Goal: Transaction & Acquisition: Purchase product/service

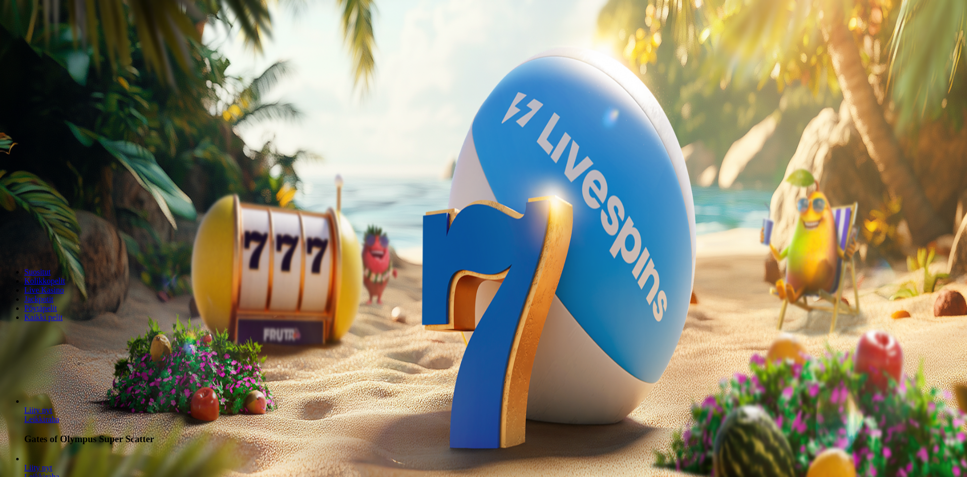
click at [69, 40] on span "Kirjaudu" at bounding box center [70, 37] width 25 height 8
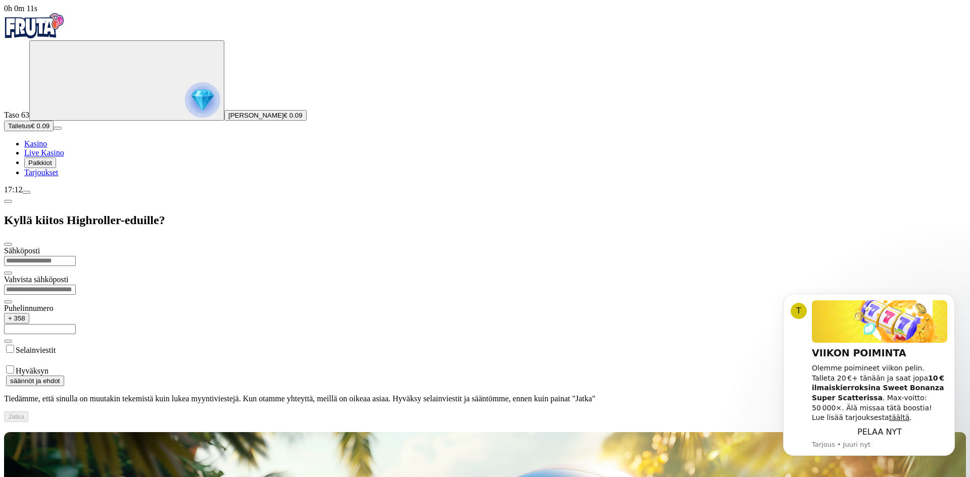
click at [65, 28] on img "Primary" at bounding box center [34, 25] width 61 height 25
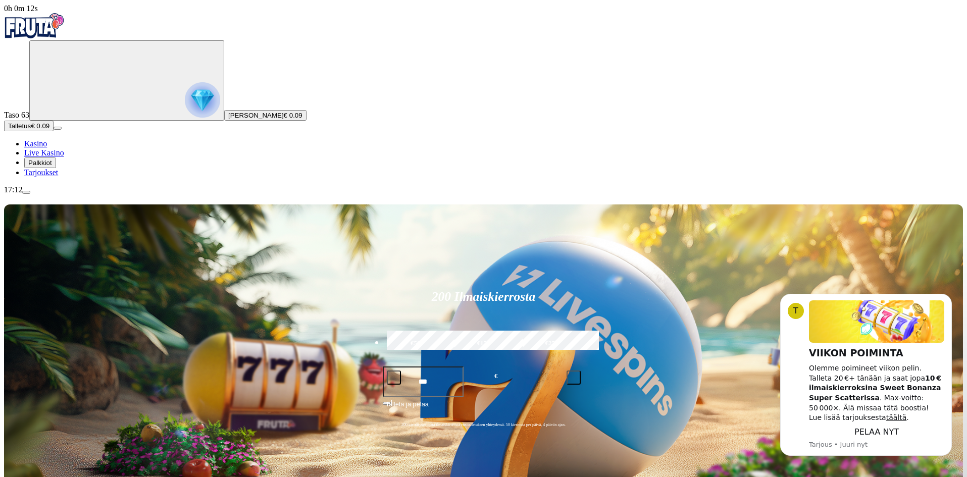
click at [185, 117] on img "Primary" at bounding box center [202, 99] width 35 height 35
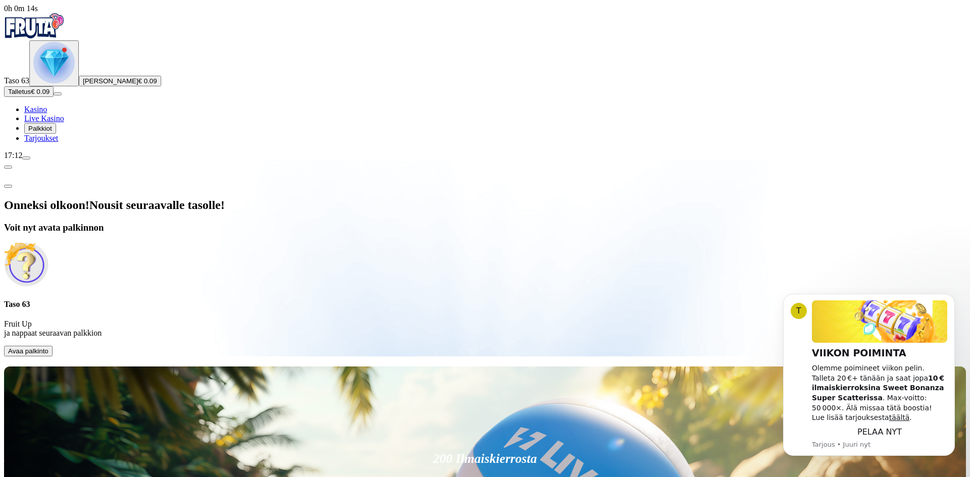
click at [48, 348] on span "Avaa palkinto" at bounding box center [28, 352] width 40 height 8
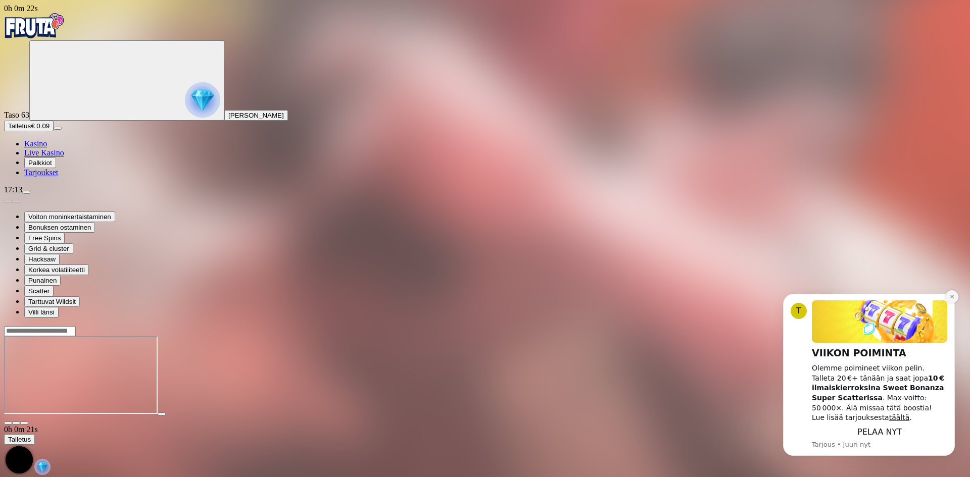
click at [953, 300] on icon "Dismiss notification" at bounding box center [952, 297] width 6 height 6
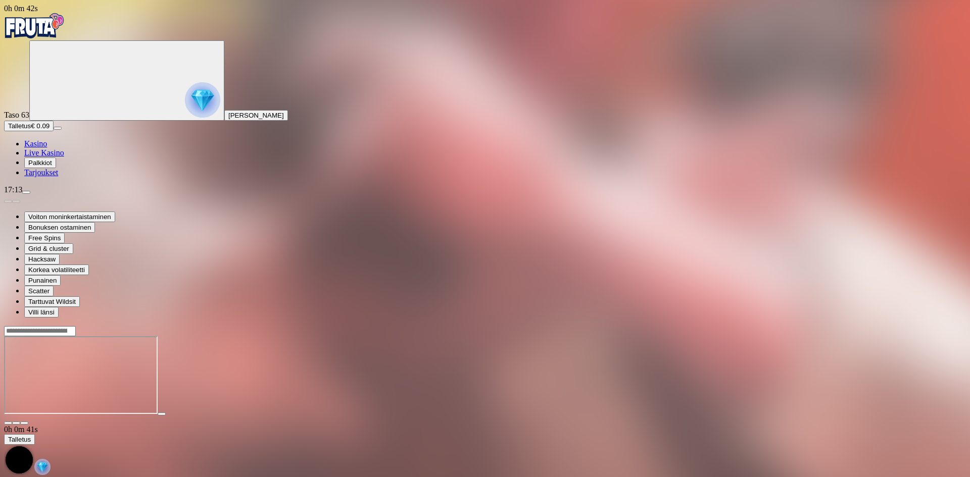
drag, startPoint x: 68, startPoint y: 32, endPoint x: 140, endPoint y: 46, distance: 73.7
click at [65, 31] on img "Primary" at bounding box center [34, 25] width 61 height 25
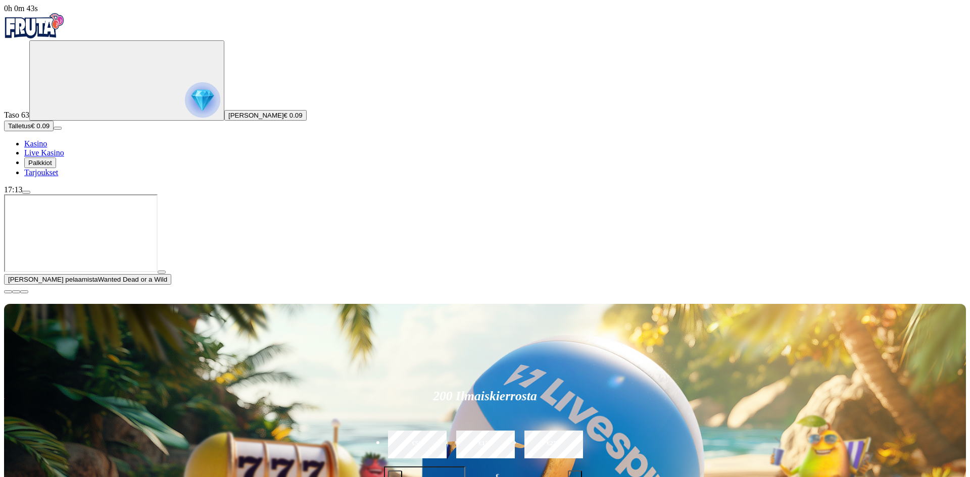
click at [54, 131] on button "Talletus € 0.09" at bounding box center [29, 126] width 50 height 11
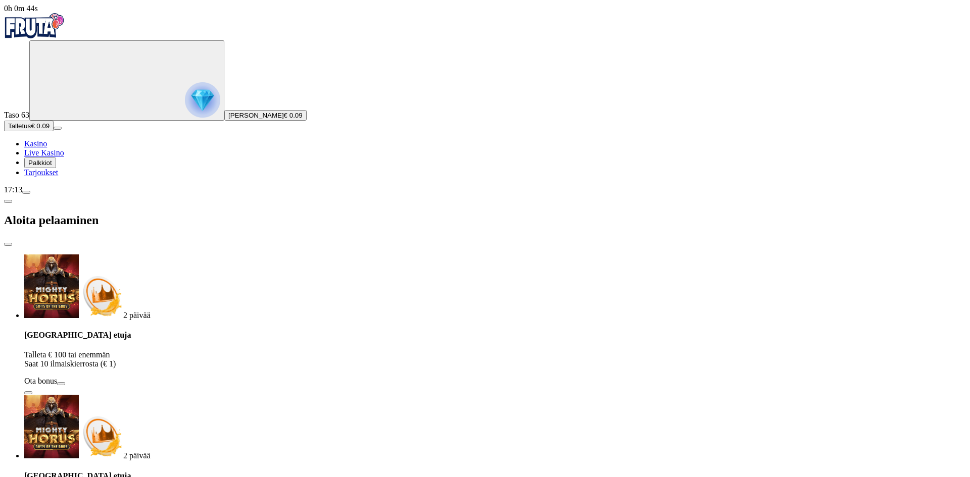
drag, startPoint x: 207, startPoint y: 211, endPoint x: 120, endPoint y: 192, distance: 88.4
type input "**"
drag, startPoint x: 250, startPoint y: 261, endPoint x: 299, endPoint y: 240, distance: 53.7
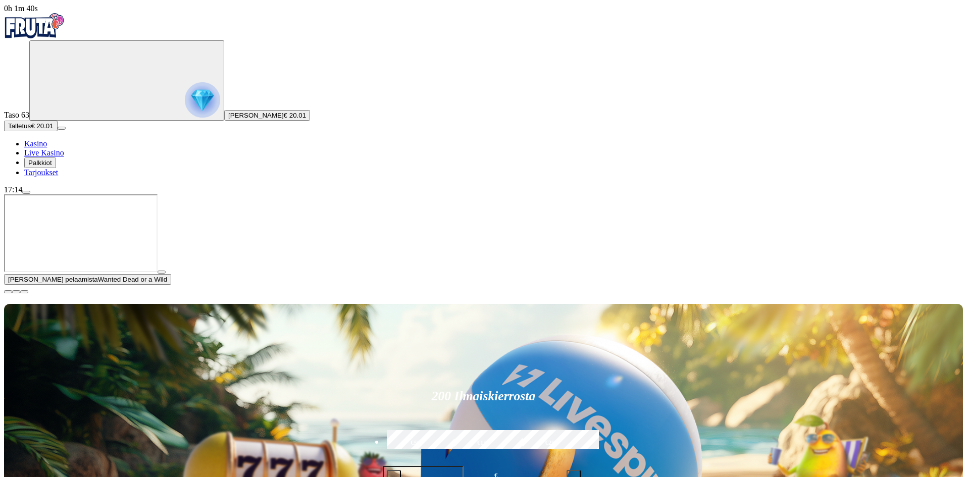
click at [166, 274] on button "button" at bounding box center [162, 272] width 8 height 3
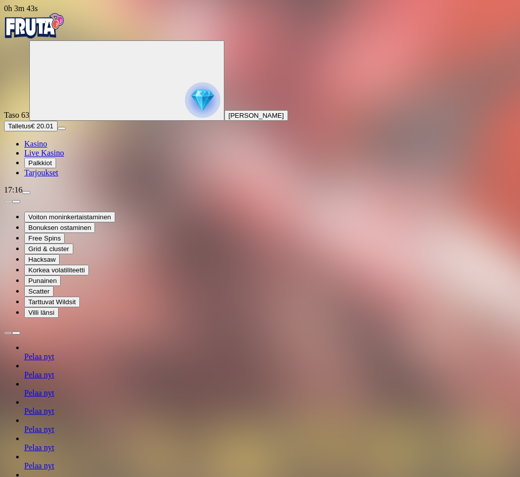
click at [48, 27] on img "Primary" at bounding box center [34, 25] width 61 height 25
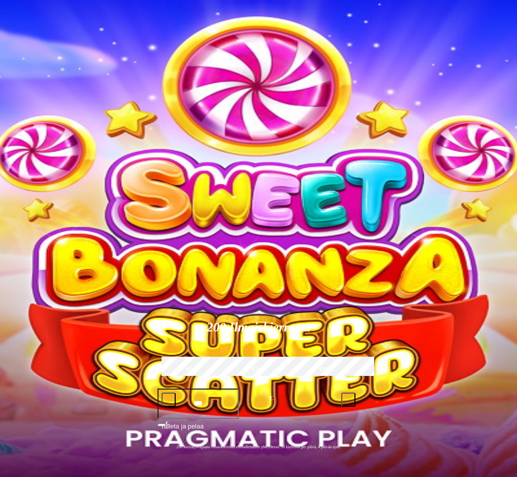
click at [8, 292] on span "close icon" at bounding box center [8, 292] width 0 height 0
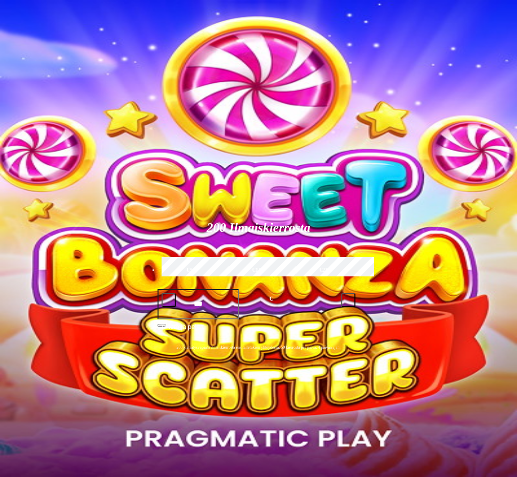
click at [31, 130] on span "Talletus" at bounding box center [19, 126] width 23 height 8
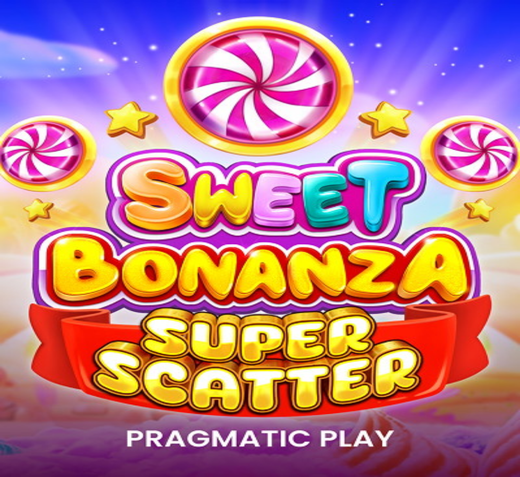
drag, startPoint x: 219, startPoint y: 215, endPoint x: 138, endPoint y: 207, distance: 80.8
type input "*"
type input "**"
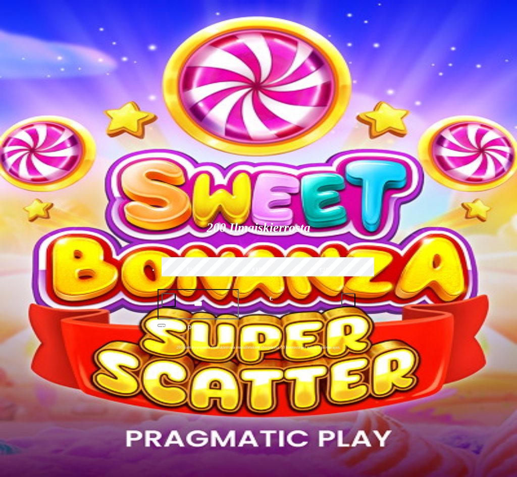
click at [407, 416] on input "Search" at bounding box center [371, 421] width 72 height 10
type input "*****"
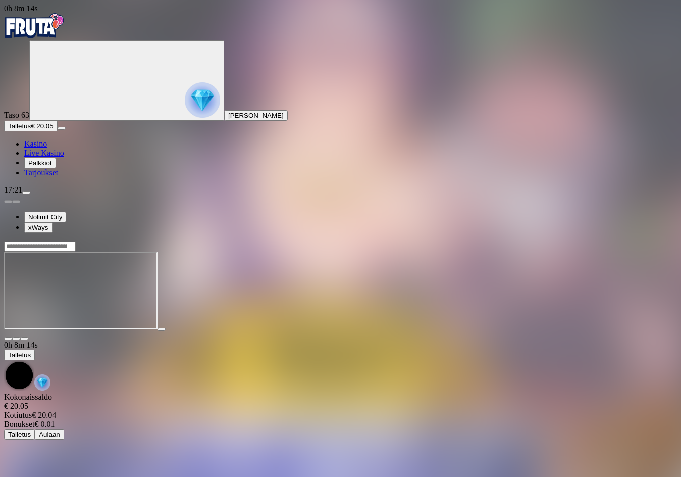
click at [31, 130] on span "Talletus" at bounding box center [19, 126] width 23 height 8
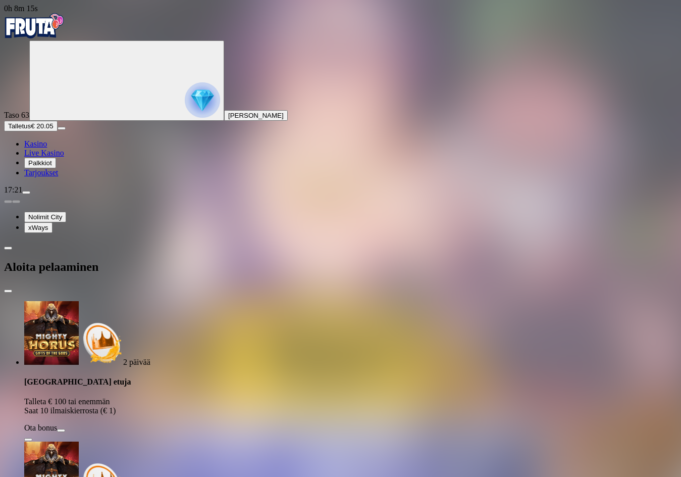
drag, startPoint x: 221, startPoint y: 211, endPoint x: 102, endPoint y: 208, distance: 118.8
click at [104, 208] on div "0h 8m 15s Taso 63 Touko Elias Kurtti Talletus € 20.05 Kasino Live Kasino Palkki…" at bounding box center [340, 440] width 673 height 873
type input "**"
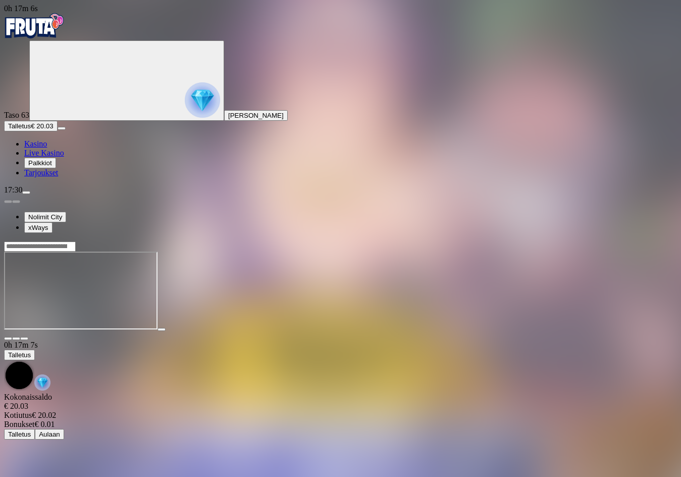
click at [58, 131] on button "Talletus € 20.03" at bounding box center [31, 126] width 54 height 11
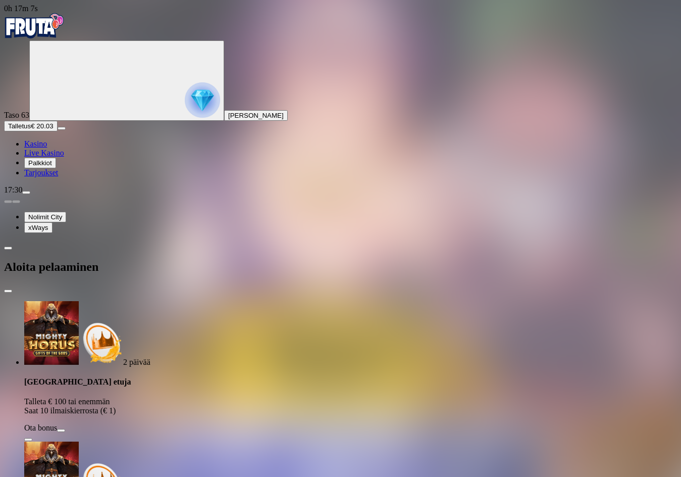
drag, startPoint x: 241, startPoint y: 225, endPoint x: 124, endPoint y: 218, distance: 117.4
type input "**"
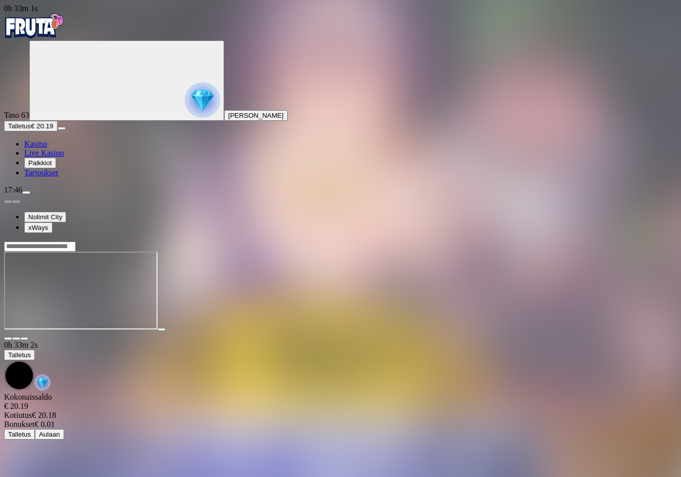
click at [31, 130] on span "Talletus" at bounding box center [19, 126] width 23 height 8
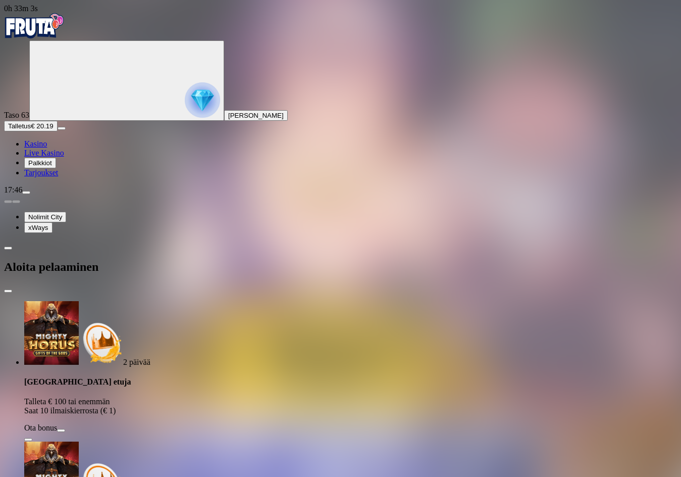
drag, startPoint x: 229, startPoint y: 227, endPoint x: 183, endPoint y: 218, distance: 46.5
drag, startPoint x: 183, startPoint y: 218, endPoint x: 58, endPoint y: 203, distance: 126.1
click at [60, 204] on div "0h 33m 3s Taso 63 Touko Elias Kurtti Talletus € 20.19 Kasino Live Kasino Palkki…" at bounding box center [340, 440] width 673 height 873
type input "**"
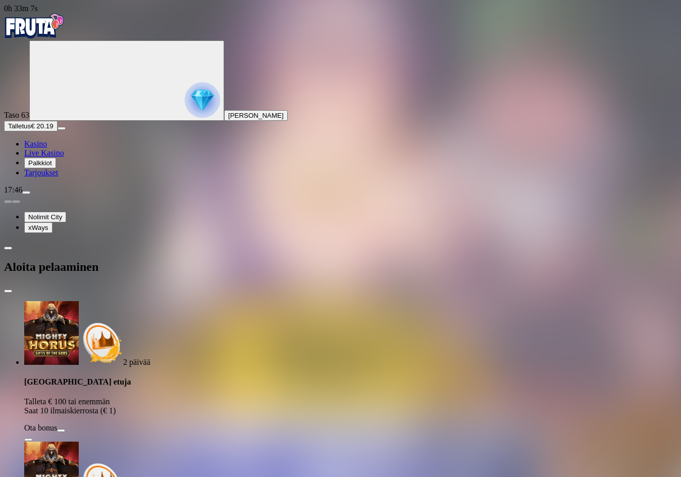
drag, startPoint x: 232, startPoint y: 264, endPoint x: 250, endPoint y: 268, distance: 18.1
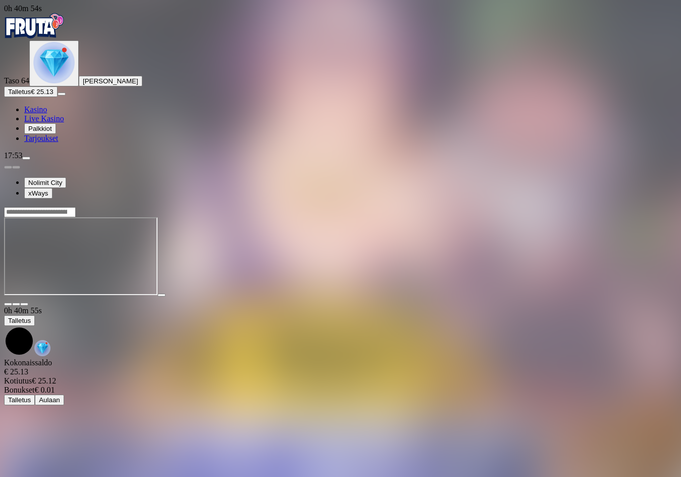
click at [31, 95] on span "Talletus" at bounding box center [19, 92] width 23 height 8
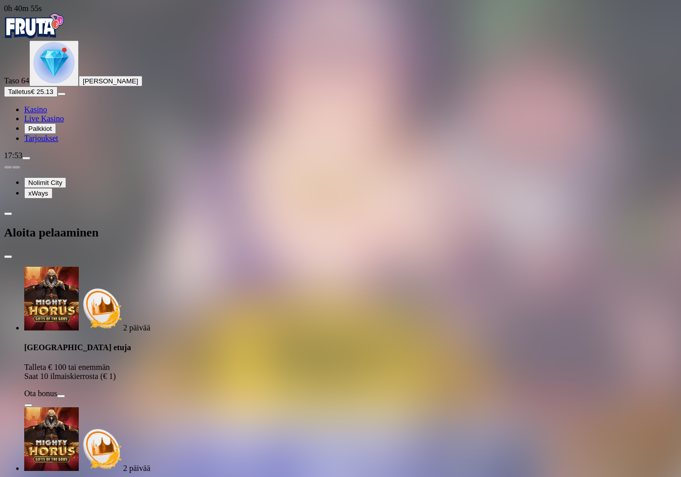
drag, startPoint x: 230, startPoint y: 218, endPoint x: 79, endPoint y: 202, distance: 151.9
click at [70, 203] on div "0h 40m 55s Taso 64 Touko Elias Kurtti Talletus € 25.13 Kasino Live Kasino Palkk…" at bounding box center [340, 423] width 673 height 839
type input "**"
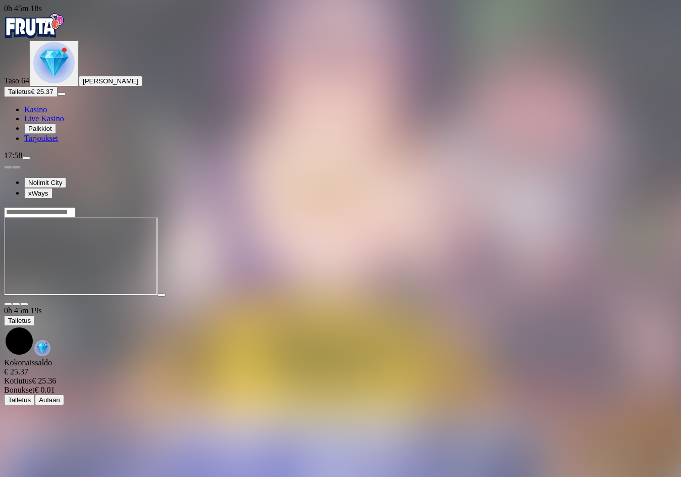
click at [31, 95] on span "Talletus" at bounding box center [19, 92] width 23 height 8
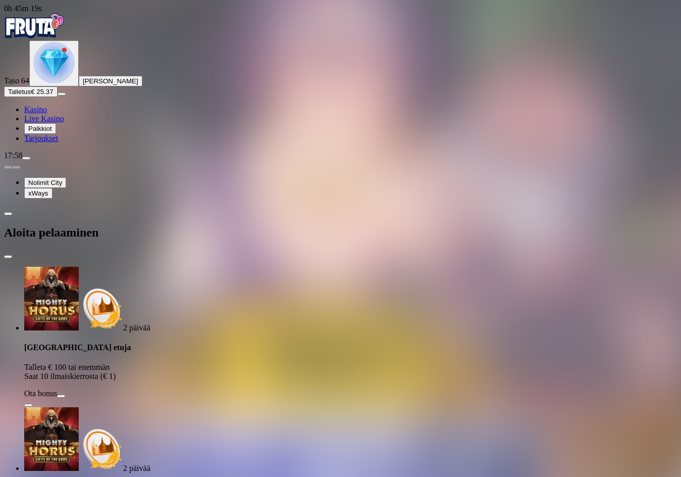
drag, startPoint x: 250, startPoint y: 210, endPoint x: 53, endPoint y: 207, distance: 197.1
click at [11, 186] on div "0h 45m 19s Taso 64 Touko Elias Kurtti Talletus € 25.37 Kasino Live Kasino Palkk…" at bounding box center [340, 423] width 673 height 839
type input "**"
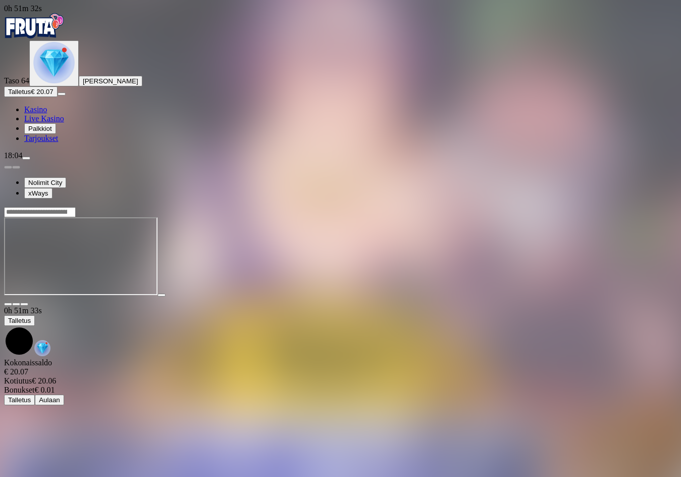
drag, startPoint x: 52, startPoint y: 185, endPoint x: 68, endPoint y: 184, distance: 16.2
click at [31, 95] on span "Talletus" at bounding box center [19, 92] width 23 height 8
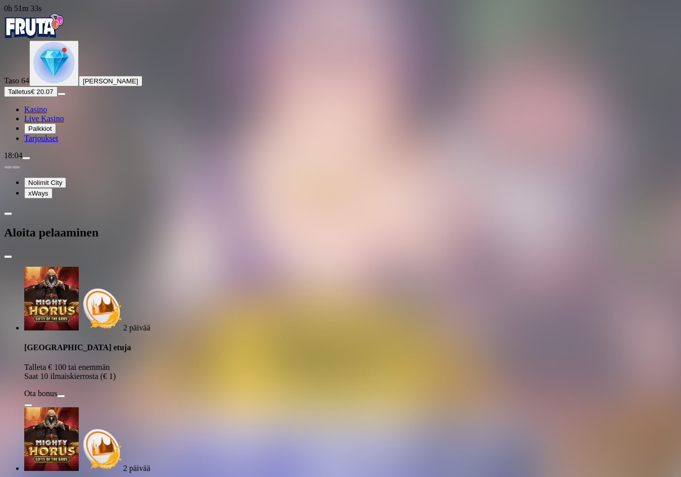
drag, startPoint x: 227, startPoint y: 212, endPoint x: 109, endPoint y: 203, distance: 118.6
click at [110, 203] on div "0h 51m 33s Taso 64 Touko Elias Kurtti Talletus € 20.07 Kasino Live Kasino Palkk…" at bounding box center [340, 423] width 673 height 839
type input "**"
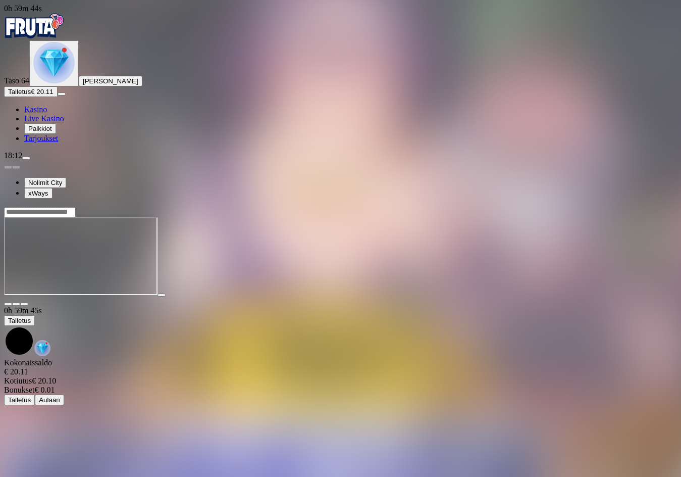
click at [31, 95] on span "Talletus" at bounding box center [19, 92] width 23 height 8
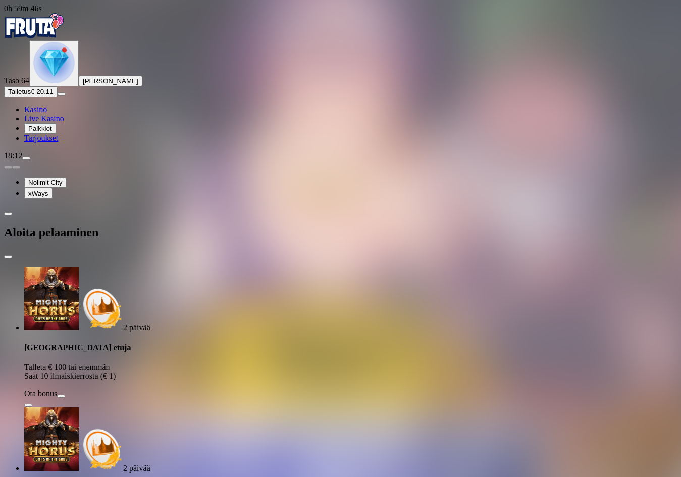
drag, startPoint x: 253, startPoint y: 213, endPoint x: 160, endPoint y: 218, distance: 93.6
drag, startPoint x: 177, startPoint y: 214, endPoint x: 88, endPoint y: 210, distance: 89.0
click at [88, 210] on div "0h 59m 47s Taso 64 Touko Elias Kurtti Talletus € 20.11 Kasino Live Kasino Palkk…" at bounding box center [340, 423] width 673 height 839
type input "**"
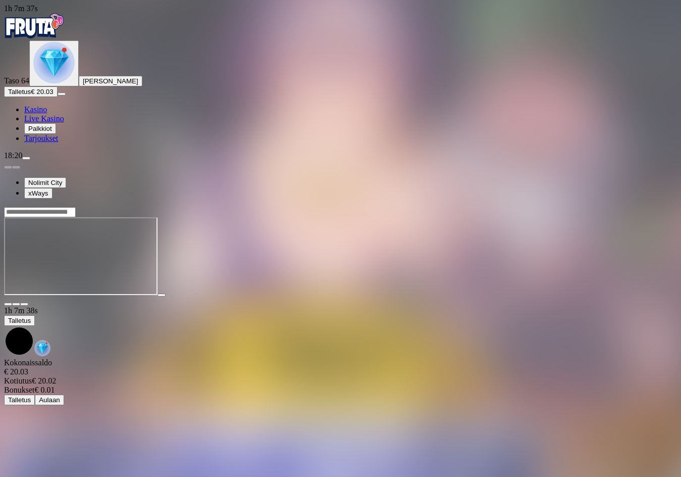
drag, startPoint x: 53, startPoint y: 183, endPoint x: 60, endPoint y: 184, distance: 6.6
click at [31, 95] on span "Talletus" at bounding box center [19, 92] width 23 height 8
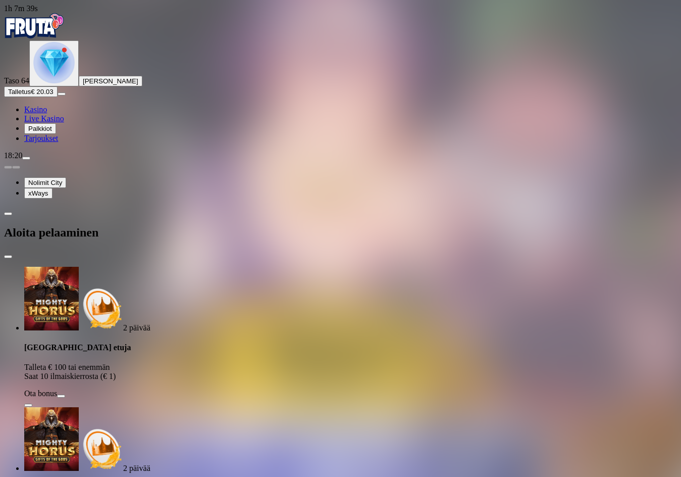
drag, startPoint x: 209, startPoint y: 218, endPoint x: 87, endPoint y: 206, distance: 121.8
click at [103, 208] on div "1h 7m 39s Taso 64 Touko Elias Kurtti Talletus € 20.03 Kasino Live Kasino Palkki…" at bounding box center [340, 423] width 673 height 839
type input "**"
drag, startPoint x: 247, startPoint y: 260, endPoint x: 351, endPoint y: 297, distance: 110.1
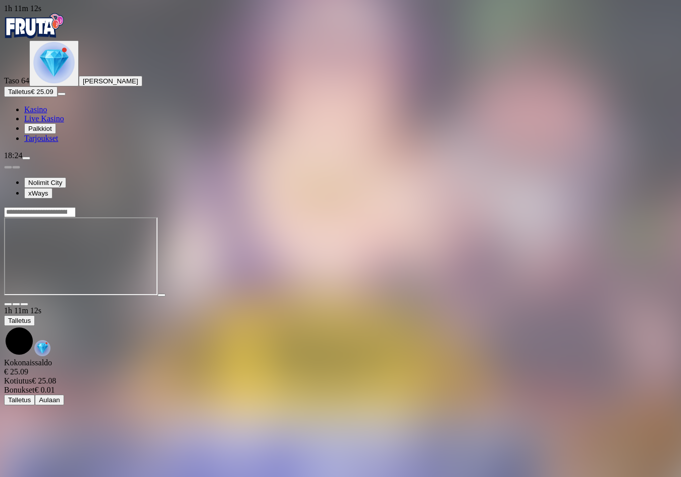
drag, startPoint x: 45, startPoint y: 181, endPoint x: 91, endPoint y: 189, distance: 46.2
click at [31, 95] on span "Talletus" at bounding box center [19, 92] width 23 height 8
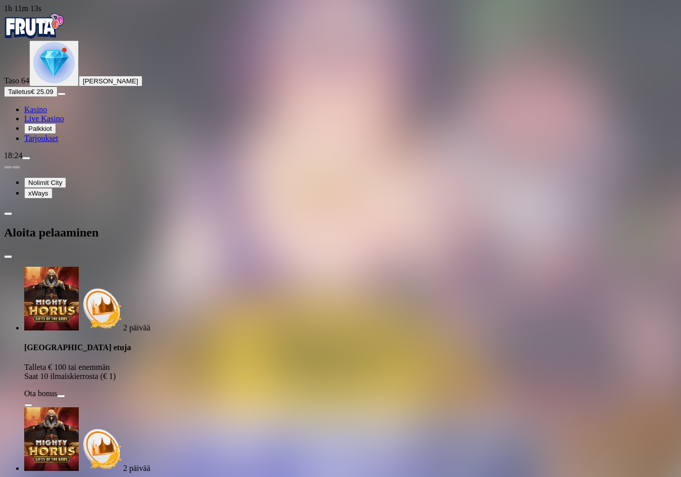
drag, startPoint x: 141, startPoint y: 212, endPoint x: 106, endPoint y: 200, distance: 36.7
click at [108, 202] on div "1h 11m 13s Taso 64 Touko Elias Kurtti Talletus € 25.09 Kasino Live Kasino Palkk…" at bounding box center [340, 423] width 673 height 839
type input "**"
drag, startPoint x: 230, startPoint y: 260, endPoint x: 362, endPoint y: 351, distance: 160.5
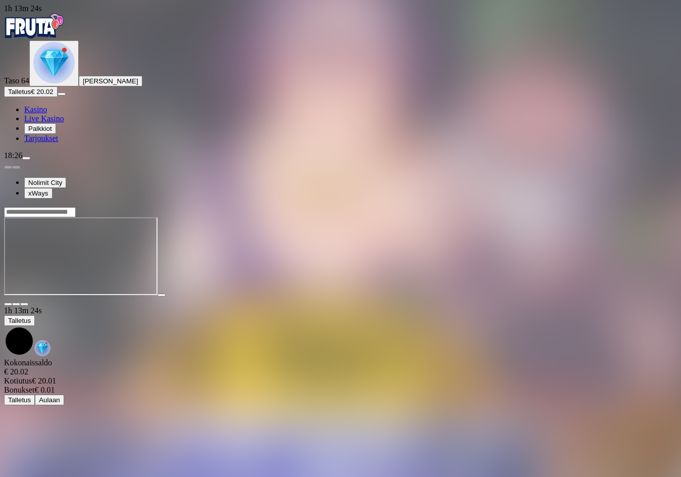
click at [31, 95] on span "Talletus" at bounding box center [19, 92] width 23 height 8
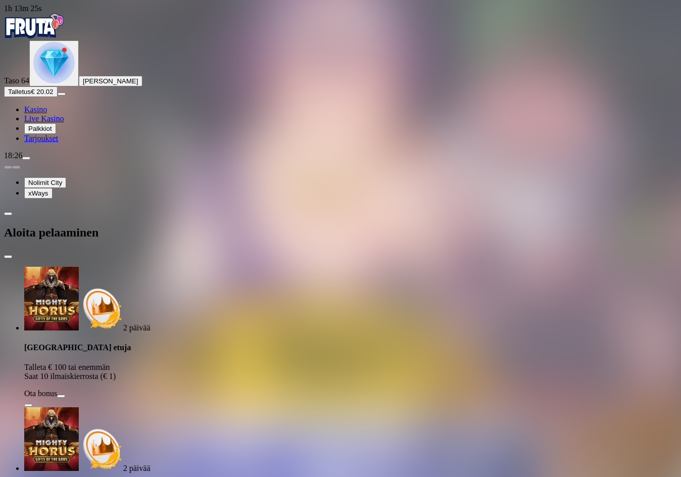
drag, startPoint x: 236, startPoint y: 216, endPoint x: 114, endPoint y: 206, distance: 122.7
type input "**"
drag, startPoint x: 262, startPoint y: 264, endPoint x: 271, endPoint y: 269, distance: 10.7
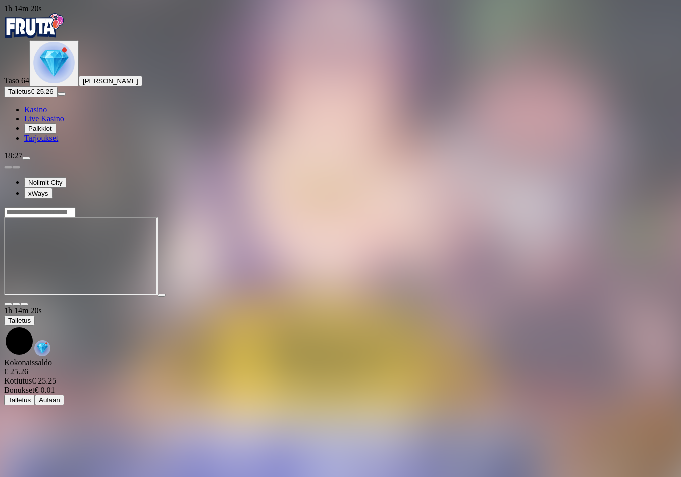
drag, startPoint x: 388, startPoint y: 372, endPoint x: 373, endPoint y: 366, distance: 16.1
click at [387, 372] on main "1h 14m 20s Talletus Kokonaissaldo € 25.26 Kotiutus € 25.25 Bonukset € 0.01 Tall…" at bounding box center [340, 306] width 673 height 199
click at [55, 83] on img "Primary" at bounding box center [53, 62] width 41 height 41
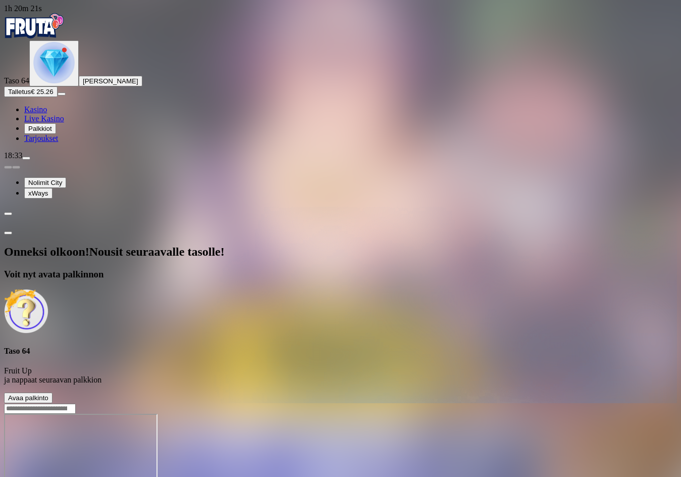
click at [48, 394] on span "Avaa palkinto" at bounding box center [28, 398] width 40 height 8
